Goal: Information Seeking & Learning: Understand process/instructions

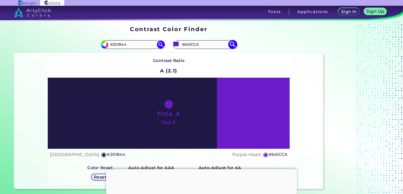
click at [214, 46] on input "#6A1CCA" at bounding box center [204, 44] width 49 height 7
click at [231, 45] on img at bounding box center [232, 44] width 9 height 9
click at [174, 44] on input "#6a1cca" at bounding box center [175, 44] width 7 height 7
type input "#7926df"
type input "#7926DF"
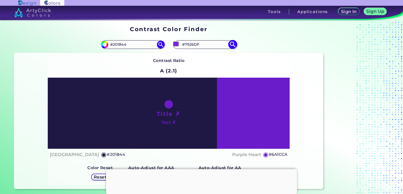
type input "#7c2adf"
type input "#7C2ADF"
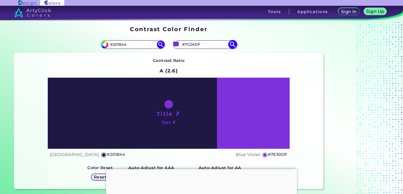
type input "#7e30df"
type input "#7E30DF"
type input "#873ee0"
type input "#873EE0"
type input "#a969f7"
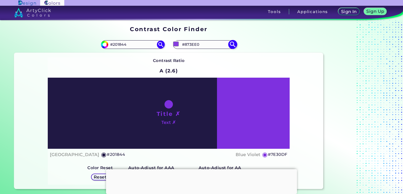
type input "#A969F7"
type input "#b375ff"
type input "#B375FF"
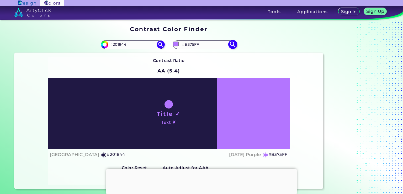
type input "#b070ff"
type input "#B070FF"
type input "#ae6bff"
type input "#AE6BFF"
type input "#ab66ff"
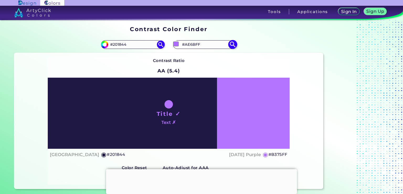
type input "#AB66FF"
type input "#a55cff"
type input "#A55CFF"
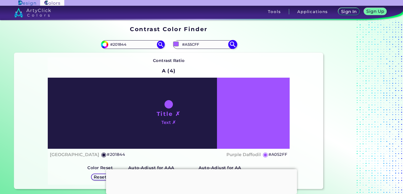
type input "#a052ff"
type input "#A052FF"
type input "#9d4dff"
type input "#9D4DFF"
type input "#9a47ff"
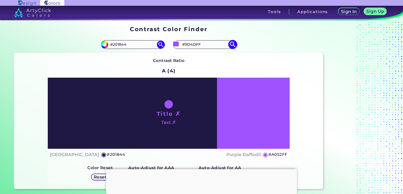
type input "#9A47FF"
type input "#9742ff"
type input "#9742FF"
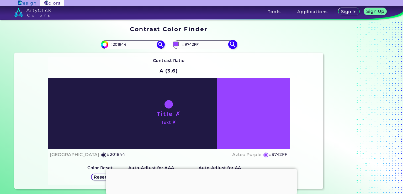
type input "#943dff"
type input "#943DFF"
type input "#9238ff"
type input "#9238FF"
type input "#8f33ff"
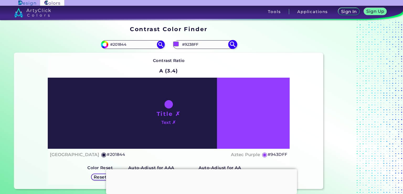
type input "#8F33FF"
type input "#8c2eff"
type input "#8C2EFF"
type input "#8929ff"
type input "#8929FF"
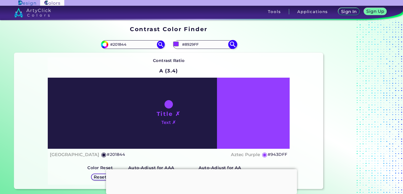
type input "#8624ff"
type input "#8624FF"
type input "#841fff"
type input "#841FFF"
type input "#811aff"
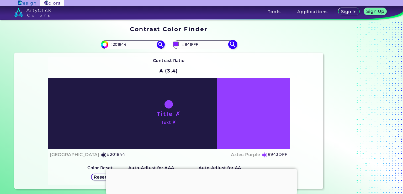
type input "#811AFF"
type input "#7e14ff"
type input "#7E14FF"
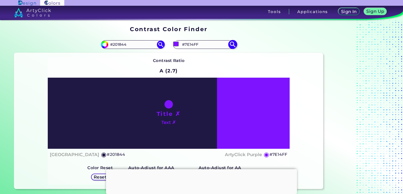
type input "#7b0fff"
type input "#7B0FFF"
type input "#780aff"
type input "#780AFF"
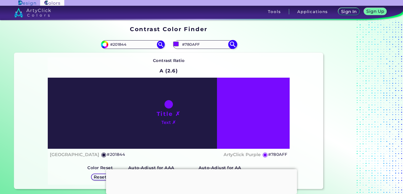
type input "#7605ff"
type input "#7605FF"
type input "#7300ff"
type input "#7300FF"
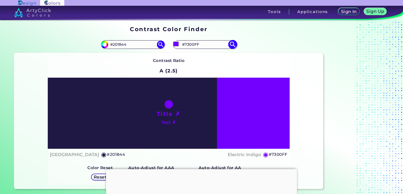
type input "#7605ff"
type input "#7605FF"
type input "#780aff"
type input "#780AFF"
type input "#7b0fff"
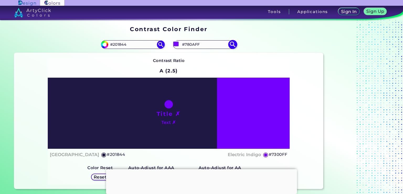
type input "#7B0FFF"
type input "#7e14ff"
type input "#7E14FF"
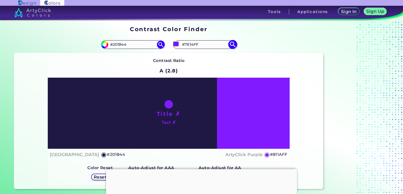
type input "#811aff"
type input "#811AFF"
type input "#841fff"
type input "#841FFF"
type input "#8624ff"
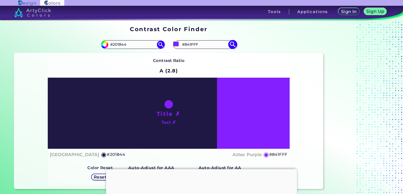
type input "#8624FF"
type input "#8726fd"
type input "#8726FD"
type input "#8728fb"
type input "#8728FB"
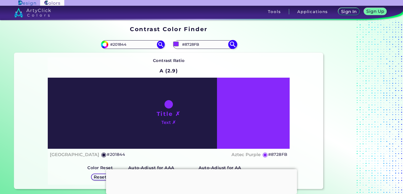
type input "#8424f9"
type input "#8424F9"
type input "#8224f5"
type input "#8224F5"
type input "#852af4"
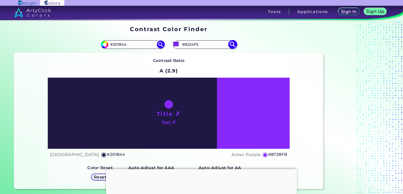
type input "#852AF4"
type input "#8226f2"
type input "#8226F2"
type input "#8025ef"
type input "#8025EF"
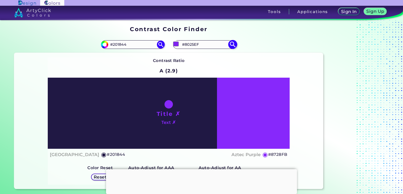
type input "#802be9"
type input "#802BE9"
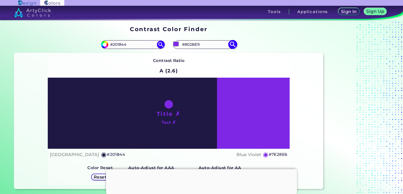
type input "#7223d1"
type input "#7223D1"
type input "#6d23c7"
type input "#6D23C7"
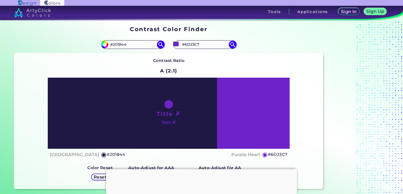
type input "#5d23c7"
type input "#5D23C7"
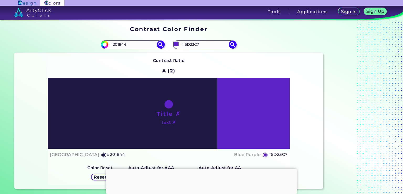
type input "#692dd7"
type input "#692DD7"
type input "#6b30d9"
type input "#6B30D9"
type input "#6d31dd"
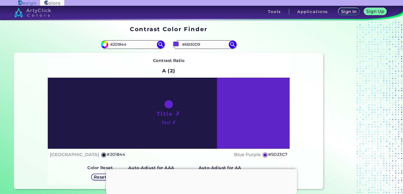
type input "#6D31DD"
type input "#7034df"
type input "#7034DF"
type input "#7337e1"
type input "#7337E1"
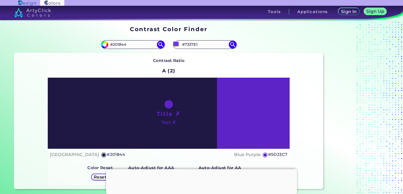
type input "#7235e3"
type input "#7235E3"
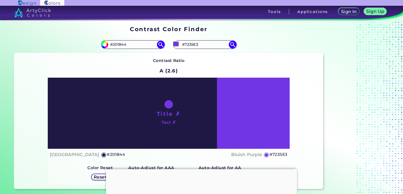
type input "#7538e5"
type input "#7538E5"
type input "#7537e6"
type input "#7537E6"
type input "#7739ea"
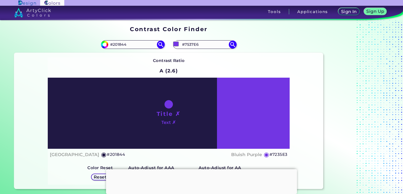
type input "#7739EA"
type input "#793aee"
type input "#793AEE"
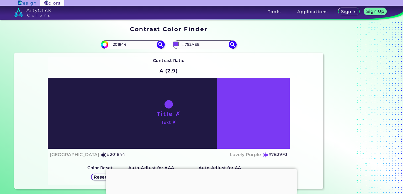
type input "#7b39f3"
type input "#7B39F3"
type input "#813dff"
type input "#813DFF"
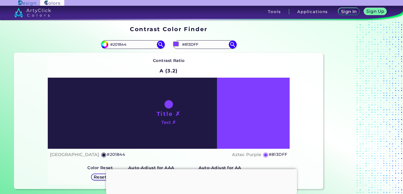
type input "#8442ff"
type input "#8442FF"
type input "#8847ff"
type input "#8847FF"
type input "#8b4dff"
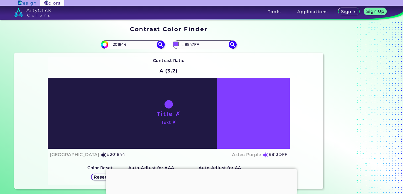
type input "#8B4DFF"
type input "#8c50fb"
type input "#8C50FB"
type input "#8951f0"
type input "#8951F0"
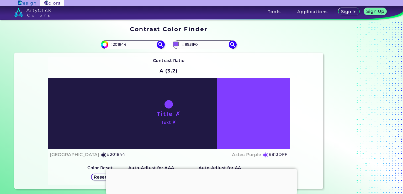
type input "#8051d6"
type input "#8051D6"
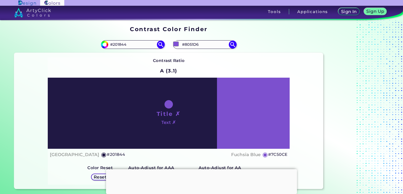
type input "#7c50ce"
type input "#7C50CE"
type input "#7f54cf"
type input "#7F54CF"
type input "#7d52cb"
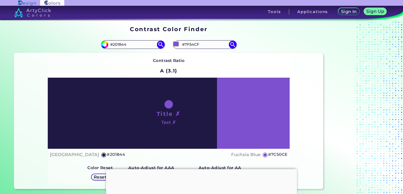
type input "#7D52CB"
type input "#7d53ca"
type input "#7D53CA"
type input "#7a51c8"
type input "#7A51C8"
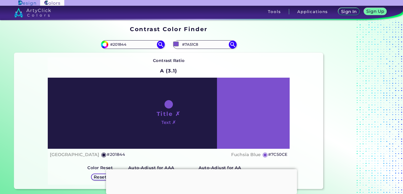
type input "#7e56c8"
type input "#7E56C8"
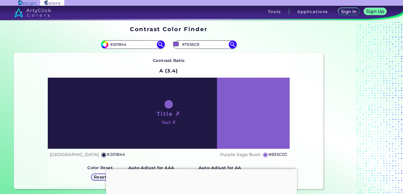
type input "#835ccc"
type input "#835CCC"
type input "#8964ce"
type input "#8964CE"
type input "#9271d1"
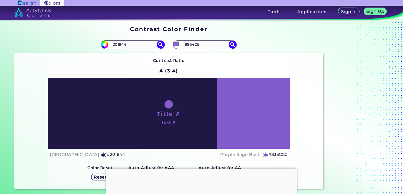
type input "#9271D1"
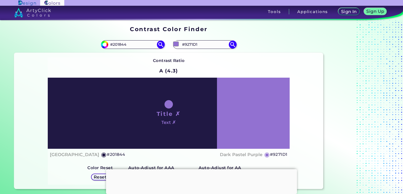
type input "#8f6dd0"
type input "#8F6DD0"
type input "#8f6cd0"
type input "#8F6CD0"
type input "#8a66cc"
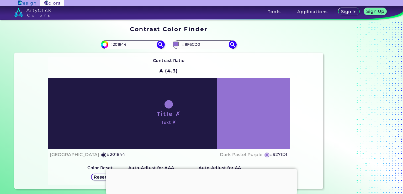
type input "#8A66CC"
type input "#815cc7"
type input "#815CC7"
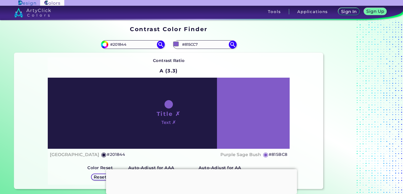
type input "#7e56c8"
type input "#7E56C8"
click at [29, 116] on div "Contrast Ratio A (3.2) Title ✗ Text ✗ Haiti ◉ #201844 Fuchsia Blue ◉ #7E56C8 Co…" at bounding box center [168, 121] width 309 height 136
click at [177, 45] on input "#7e56c8" at bounding box center [175, 44] width 7 height 7
type input "#8862d0"
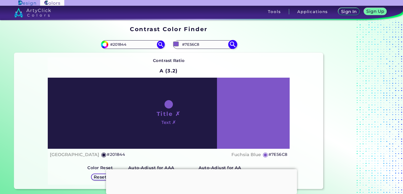
type input "#8862D0"
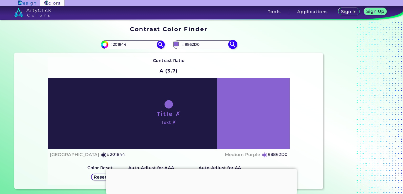
type input "#8c67d0"
type input "#8C67D0"
type input "#8c69ce"
type input "#8C69CE"
type input "#906ecf"
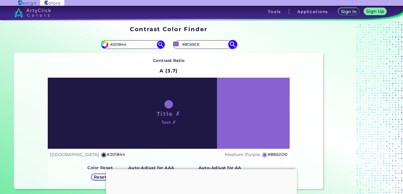
type input "#906ECF"
type input "#906fce"
type input "#906FCE"
type input "#9372cf"
type input "#9372CF"
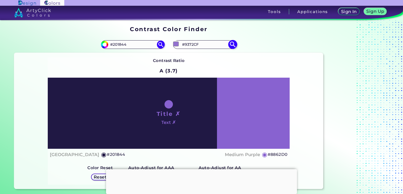
type input "#9373ce"
type input "#9373CE"
type input "#9678ce"
type input "#9678CE"
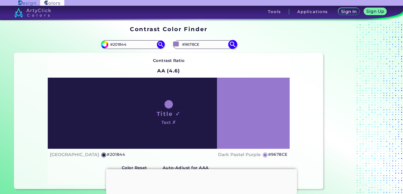
type input "#9779cd"
type input "#9779CD"
type input "#997dcf"
type input "#997DCF"
type input "#9a7ece"
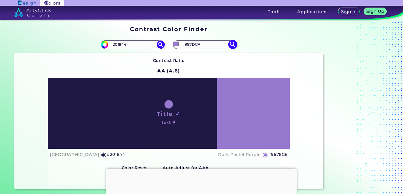
type input "#9A7ECE"
type input "#9f83d2"
type input "#9F83D2"
type input "#a489d7"
type input "#A489D7"
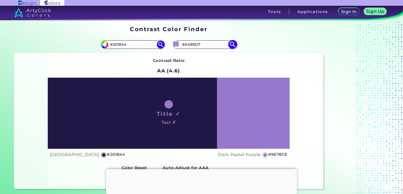
type input "#a78cd9"
type input "#A78CD9"
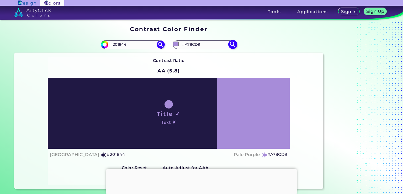
type input "#a78ed7"
type input "#A78ED7"
type input "#a289d2"
type input "#A289D2"
type input "#a087cf"
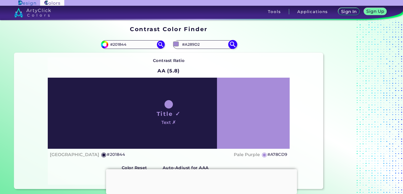
type input "#A087CF"
type input "#9e85cc"
type input "#9E85CC"
type input "#9b83c9"
type input "#9B83C9"
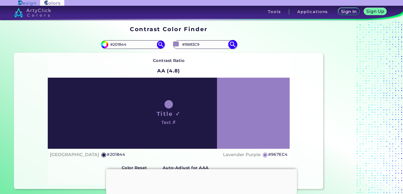
type input "#967ec4"
type input "#967EC4"
type input "#947dbf"
type input "#947DBF"
type input "#8f77bb"
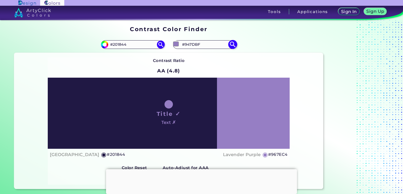
type input "#8F77BB"
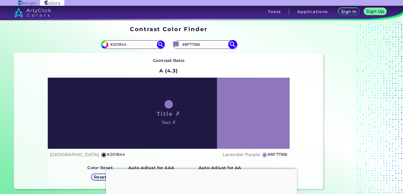
type input "#917abd"
type input "#917ABD"
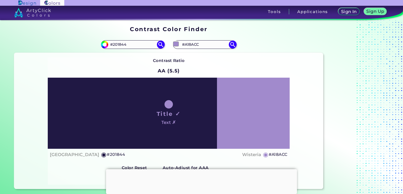
click at [185, 155] on div "Haiti ◉ #201844 Wisteria ◉ #A18ACC" at bounding box center [168, 155] width 237 height 8
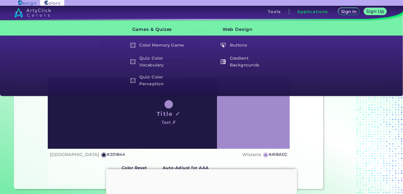
click at [310, 99] on div "Contrast Ratio AA (5.5) Title ✓ Text ✗ Haiti ◉ #201844 Wisteria ◉ #A18ACC Color…" at bounding box center [168, 121] width 309 height 136
click at [25, 126] on div "Contrast Ratio AA (5.5) Title ✓ Text ✗ Haiti ◉ #201844 Wisteria ◉ #A18ACC Color…" at bounding box center [168, 121] width 309 height 136
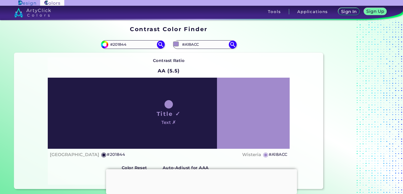
click at [303, 104] on div "Contrast Ratio AA (5.5) Title ✓ Text ✗ Haiti ◉ #201844 Wisteria ◉ #A18ACC Color…" at bounding box center [168, 121] width 309 height 136
click at [177, 44] on input "#a18acc" at bounding box center [175, 44] width 7 height 7
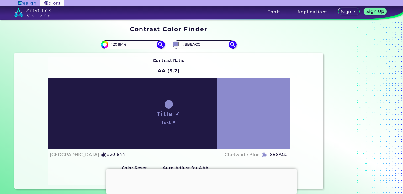
click at [310, 99] on div "Contrast Ratio AA (5.2) Title ✓ Text ✗ Haiti ◉ #201844 Chetwode Blue ◉ #8B8ACC …" at bounding box center [168, 121] width 309 height 136
click at [174, 46] on input "#8b8acc" at bounding box center [175, 44] width 7 height 7
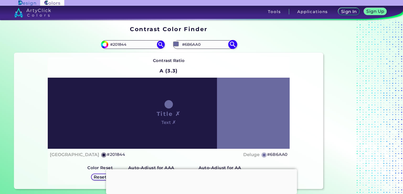
click at [177, 44] on input "#6b6aa0" at bounding box center [175, 44] width 7 height 7
click at [178, 45] on input "#6b6aa0" at bounding box center [175, 44] width 7 height 7
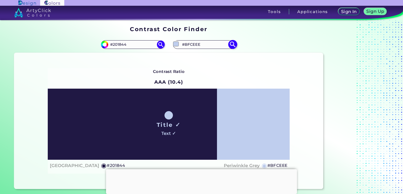
click at [176, 45] on input "#bfceee" at bounding box center [175, 44] width 7 height 7
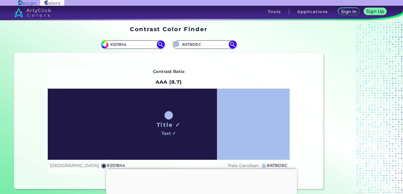
click at [268, 65] on div "Contrast Ratio AAA (8.7) Title ✓ Text ✓ Haiti ◉ #201844 Pale Cerulean ◉ #A7BDEC" at bounding box center [168, 121] width 309 height 136
click at [176, 44] on input "#a7bdec" at bounding box center [175, 44] width 7 height 7
type input "#afc3ef"
type input "#AFC3EF"
type input "#aac0ee"
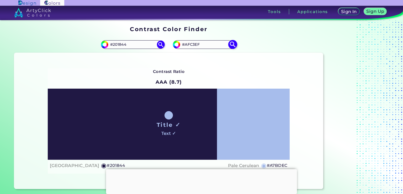
type input "#AAC0EE"
type input "#a7bdec"
type input "#A7BDEC"
type input "#a4baea"
type input "#A4BAEA"
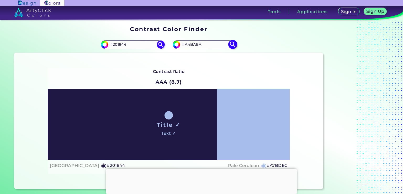
type input "#a1b7e8"
type input "#A1B7E8"
type input "#a0b7e9"
type input "#A0B7E9"
type input "#a1b7e8"
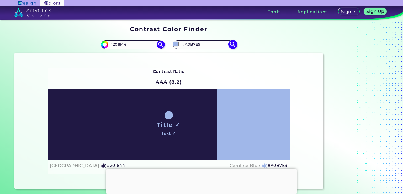
type input "#A1B7E8"
type input "#9db4e7"
type input "#9DB4E7"
type input "#99b1e5"
type input "#99B1E5"
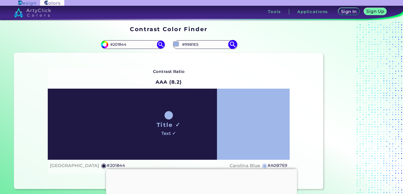
type input "#98b1e6"
type input "#98B1E6"
type input "#98b1e7"
type input "#98B1E7"
type input "#94aee6"
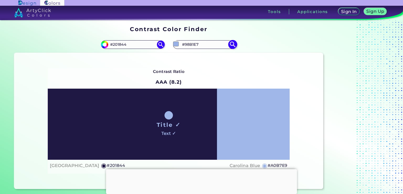
type input "#94AEE6"
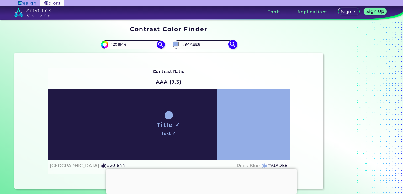
type input "#93ade6"
type input "#93ADE6"
type input "#8faae6"
type input "#8FAAE6"
type input "#8eaae6"
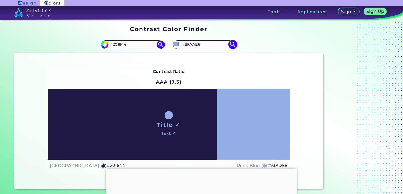
type input "#8EAAE6"
type input "#89a7e6"
type input "#89A7E6"
type input "#88a6e7"
type input "#88A6E7"
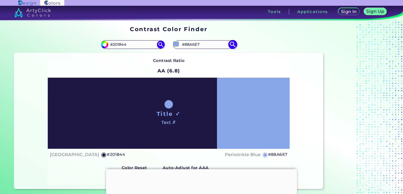
type input "#84a3e6"
type input "#84A3E6"
type input "#87a6e8"
type input "#87A6E8"
type input "#89a8ec"
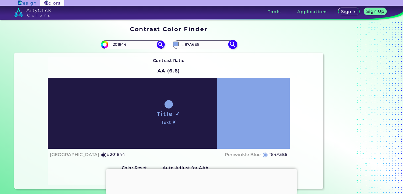
type input "#89A8EC"
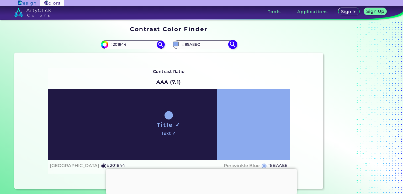
type input "#8cadf2"
type input "#8CADF2"
type input "#8aacf5"
type input "#8AACF5"
type input "#8bacf4"
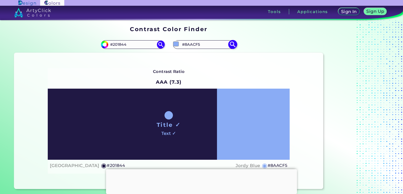
type input "#8BACF4"
type input "#8baaee"
type input "#8BAAEE"
type input "#89a8ec"
type input "#89A8EC"
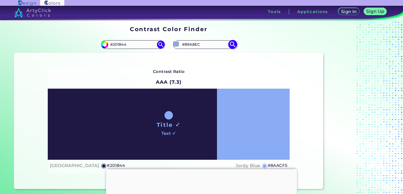
type input "#8aa8ea"
type input "#8AA8EA"
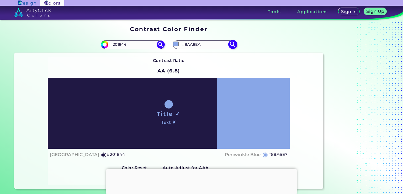
type input "#88a6e7"
type input "#88A6E7"
type input "#89a7e6"
type input "#89A7E6"
type input "#8aa7e5"
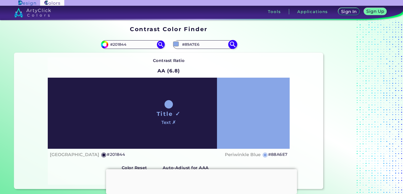
type input "#8AA7E5"
type input "#86a4e4"
type input "#86A4E4"
type input "#85a3e5"
type input "#85A3E5"
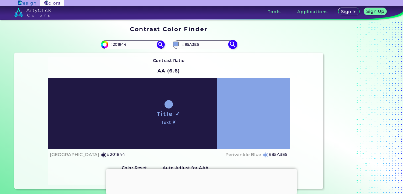
type input "#80a0e5"
type input "#80A0E5"
type input "#84a3e7"
type input "#84A3E7"
type input "#7fa0e6"
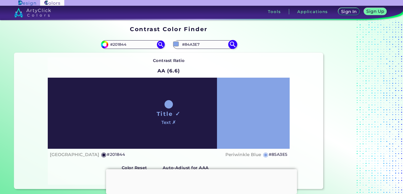
type input "#7FA0E6"
type input "#81a2e9"
type input "#81A2E9"
type input "#81a2ea"
type input "#81A2EA"
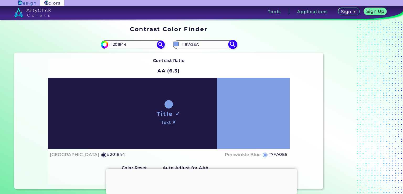
type input "#86a7ee"
type input "#86A7EE"
type input "#84a6f0"
type input "#84A6F0"
type input "#87a9f2"
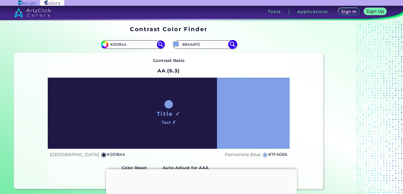
type input "#87A9F2"
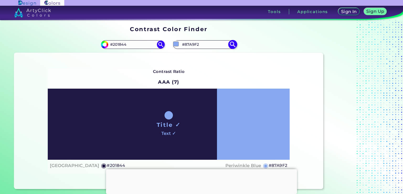
type input "#84a6f0"
type input "#84A6F0"
type input "#81a4ee"
type input "#81A4EE"
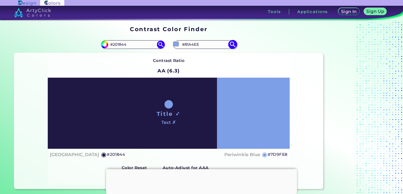
type input "#7d9fe8"
type input "#7D9FE8"
type input "#7a9ce6"
type input "#7A9CE6"
type input "#7a9ee6"
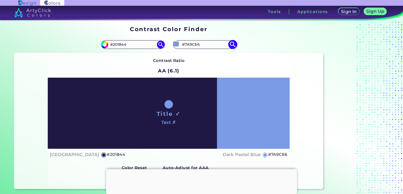
type input "#7A9EE6"
type input "#7aa3e6"
type input "#7AA3E6"
type input "#7aa9e6"
type input "#7AA9E6"
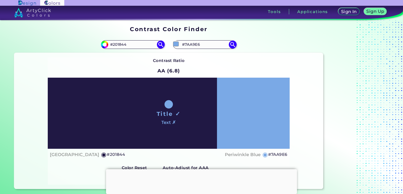
click at [239, 133] on div "Title ✓ Text ✗" at bounding box center [169, 113] width 242 height 71
click at [166, 106] on div "Title ✓ Text ✗" at bounding box center [169, 113] width 242 height 71
click at [175, 42] on input "#7aa9e6" at bounding box center [175, 44] width 7 height 7
type input "#7aa3e6"
type input "#7AA3E6"
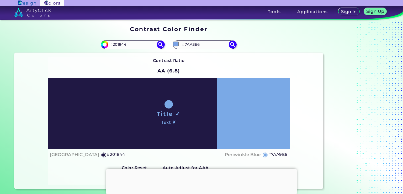
type input "#7aa9e6"
type input "#7AA9E6"
type input "#7aaee6"
type input "#7AAEE6"
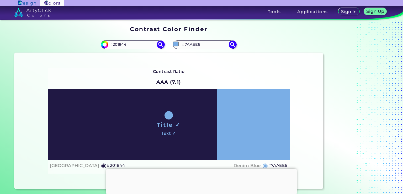
type input "#7ab2e6"
type input "#7AB2E6"
type input "#7ab7e6"
type input "#7AB7E6"
type input "#7abce6"
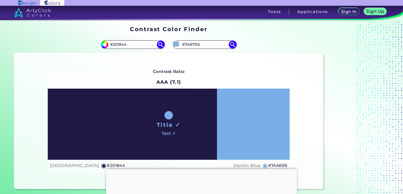
type input "#7ABCE6"
type input "#7ac2e6"
type input "#7AC2E6"
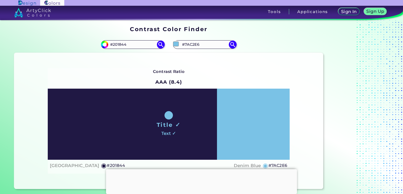
type input "#7ac5e6"
type input "#7AC5E6"
type input "#7acbe6"
type input "#7ACBE6"
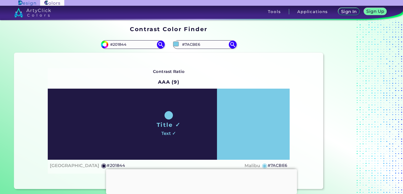
type input "#7ac5e6"
type input "#7AC5E6"
type input "#7ac2e6"
type input "#7AC2E6"
type input "#7abce6"
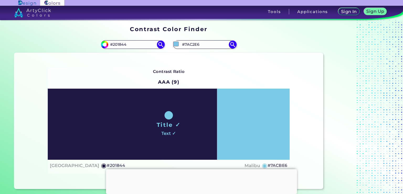
type input "#7ABCE6"
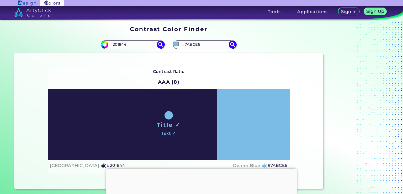
type input "#7ac5e6"
type input "#7AC5E6"
type input "#7acbe6"
type input "#7ACBE6"
type input "#7adfe6"
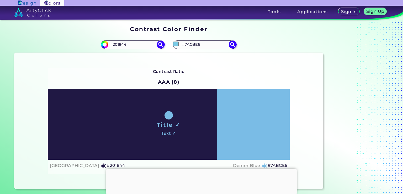
type input "#7ADFE6"
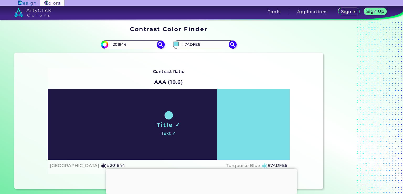
type input "#7ae6e4"
type input "#7AE6E4"
type input "#7ae4e6"
type input "#7AE4E6"
type input "#7adfe6"
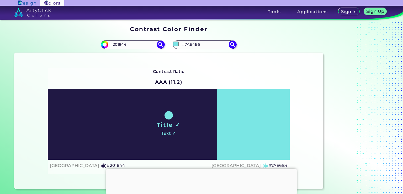
type input "#7ADFE6"
type input "#7ad9e6"
type input "#7AD9E6"
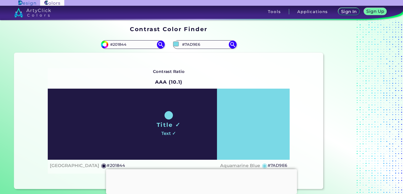
type input "#7ad4e6"
type input "#7AD4E6"
drag, startPoint x: 205, startPoint y: 131, endPoint x: 201, endPoint y: 137, distance: 7.3
click at [205, 131] on div "Title ✓ Text ✓" at bounding box center [169, 124] width 242 height 71
click at [202, 44] on input "#7AD4E6" at bounding box center [204, 44] width 49 height 7
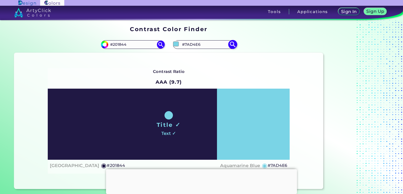
click at [175, 44] on input "#7ad4e6" at bounding box center [175, 44] width 7 height 7
type input "#7ab7e6"
type input "#7AB7E6"
type input "#7ab2e6"
type input "#7AB2E6"
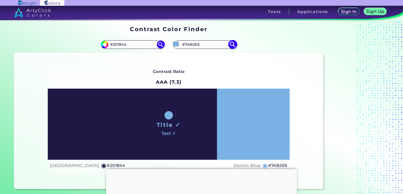
type input "#7aaee6"
type input "#7AAEE6"
type input "#7aa9e6"
type input "#7AA9E6"
type input "#7aa3e6"
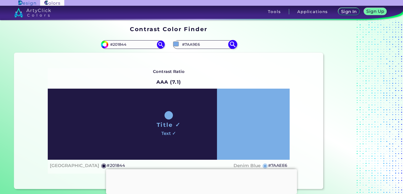
type input "#7AA3E6"
type input "#7a9ee6"
type input "#7A9EE6"
type input "#7a9ae6"
type input "#7A9AE6"
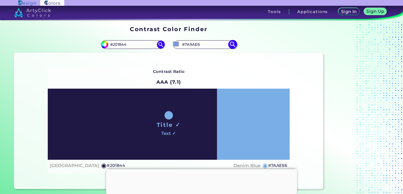
type input "#7a95e6"
type input "#7A95E6"
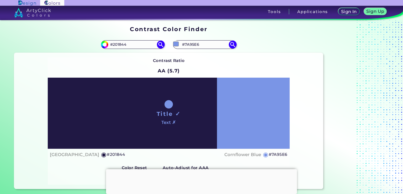
click at [281, 65] on div "Contrast Ratio AA (5.7) Title ✓ Text ✗ Haiti ◉ #201844 ◉ #7A95E6" at bounding box center [169, 121] width 242 height 128
click at [177, 44] on input "#7a95e6" at bounding box center [175, 44] width 7 height 7
type input "#7a87e6"
type input "#7A87E6"
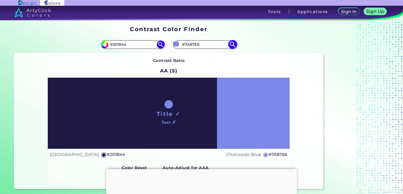
type input "#7a8ce6"
type input "#7A8CE6"
type input "#7a90e6"
type input "#7A90E6"
type input "#7a95e6"
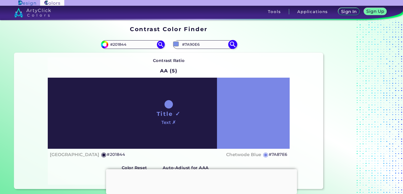
type input "#7A95E6"
type input "#7a9ae6"
type input "#7A9AE6"
type input "#7a9ee6"
type input "#7A9EE6"
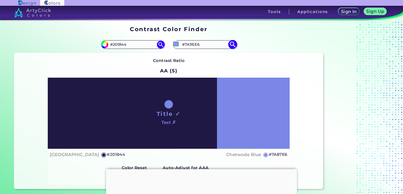
type input "#7aa3e6"
type input "#7AA3E6"
type input "#7aa9e6"
type input "#7AA9E6"
type input "#7ab2e6"
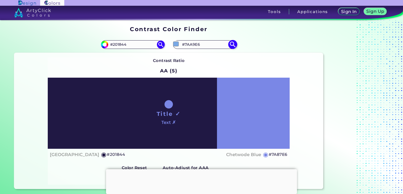
type input "#7AB2E6"
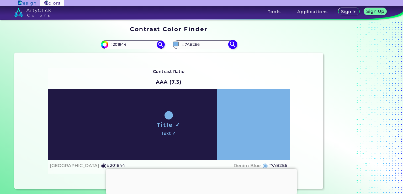
type input "#7ab7e6"
type input "#7AB7E6"
type input "#7abce6"
type input "#7ABCE6"
type input "#7ac5e6"
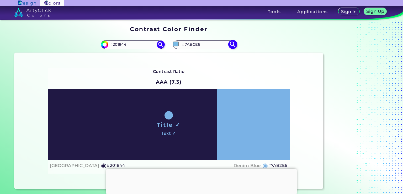
type input "#7AC5E6"
type input "#7acbe6"
type input "#7ACBE6"
type input "#7ad9e6"
type input "#7AD9E6"
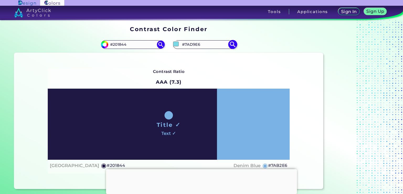
type input "#7adfe6"
type input "#7ADFE6"
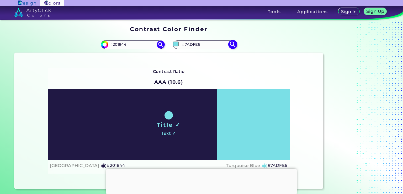
type input "#80e3ea"
type input "#80E3EA"
type input "#7de1e8"
type input "#7DE1E8"
type input "#7bdee5"
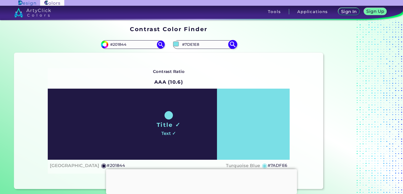
type input "#7BDEE5"
type input "#65c1c8"
type input "#65C1C8"
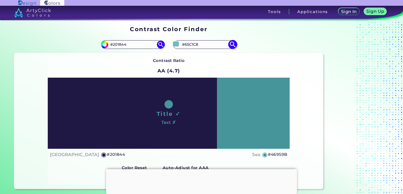
type input "#2e757a"
type input "#2E757A"
type input "#113e41"
type input "#113E41"
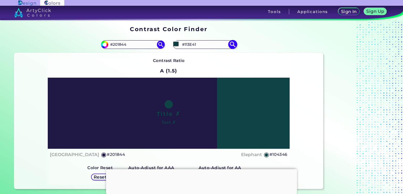
type input "#125054"
type input "#2a8289"
type input "#2A8289"
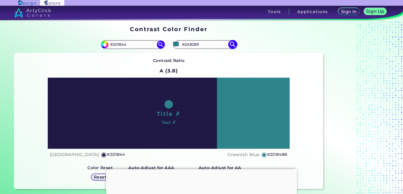
type input "#409096"
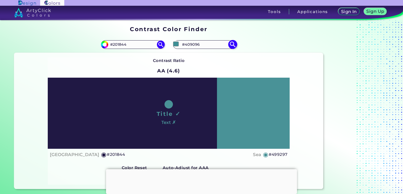
type input "#4a9196"
type input "#4A9196"
type input "#41a8af"
type input "#41A8AF"
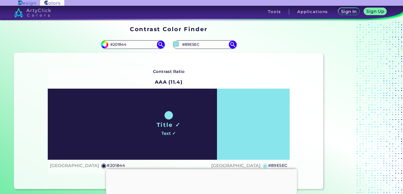
click at [298, 73] on div "Contrast Ratio AAA (11.4) Title ✓ Text ✓ Haiti ◉ #201844 [GEOGRAPHIC_DATA] ◉ #8…" at bounding box center [168, 121] width 309 height 136
click at [176, 45] on input "#89e5ec" at bounding box center [175, 44] width 7 height 7
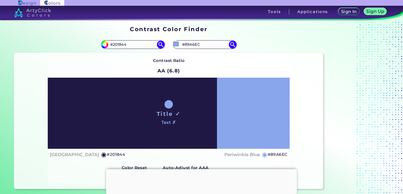
click at [123, 73] on div "Contrast Ratio AA (6.8) Title ✓ Text ✗ Haiti ◉ #201844 ◉ #89A6EC" at bounding box center [169, 121] width 242 height 128
click at [296, 64] on div "Contrast Ratio AA (6.8) Title ✓ Text ✗ Haiti ◉ #201844 Periwinkle Blue ◉ #89A6EC" at bounding box center [168, 121] width 309 height 136
click at [176, 42] on input "#89a6ec" at bounding box center [175, 44] width 7 height 7
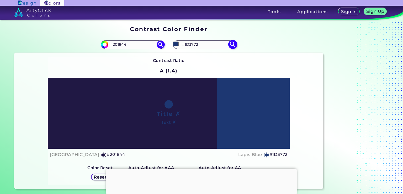
click at [196, 44] on input "#1D3772" at bounding box center [204, 44] width 49 height 7
drag, startPoint x: 200, startPoint y: 44, endPoint x: 184, endPoint y: 45, distance: 15.7
click at [184, 45] on input "#1D3772" at bounding box center [204, 44] width 49 height 7
click at [232, 42] on img at bounding box center [232, 44] width 9 height 9
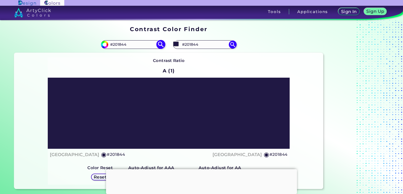
click at [154, 45] on input "#201844" at bounding box center [132, 44] width 49 height 7
click at [105, 45] on input "#201844" at bounding box center [104, 44] width 7 height 7
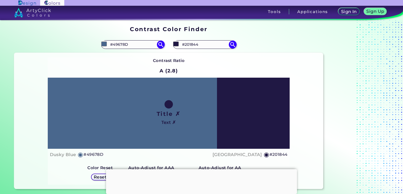
click at [131, 140] on div "Title ✗ Text ✗" at bounding box center [169, 113] width 242 height 71
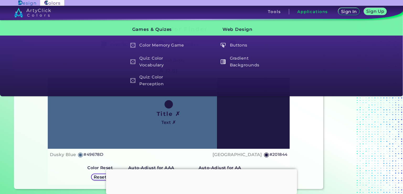
click at [37, 120] on div "Contrast Ratio A (2.8) Title ✗ Text ✗ Dusky Blue ◉ #49678D Haiti ◉ #201844 Colo…" at bounding box center [168, 121] width 309 height 136
click at [28, 118] on div "Contrast Ratio A (2.8) Title ✗ Text ✗ Dusky Blue ◉ #49678D Haiti ◉ #201844 Colo…" at bounding box center [168, 121] width 309 height 136
